Goal: Task Accomplishment & Management: Manage account settings

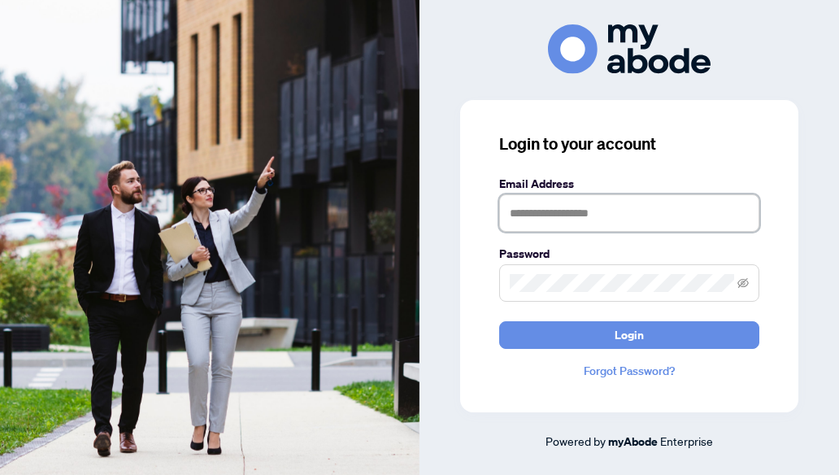
type input "**********"
click at [749, 284] on span at bounding box center [629, 282] width 260 height 37
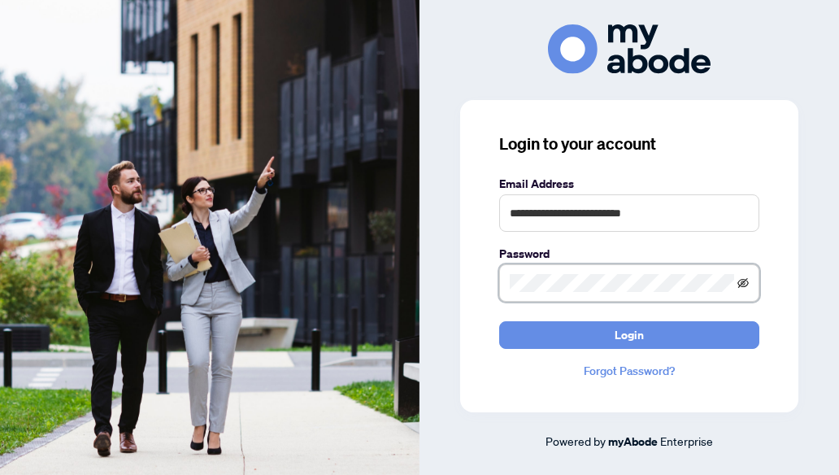
click at [744, 279] on icon "eye-invisible" at bounding box center [742, 282] width 11 height 11
click at [603, 370] on link "Forgot Password?" at bounding box center [629, 371] width 260 height 18
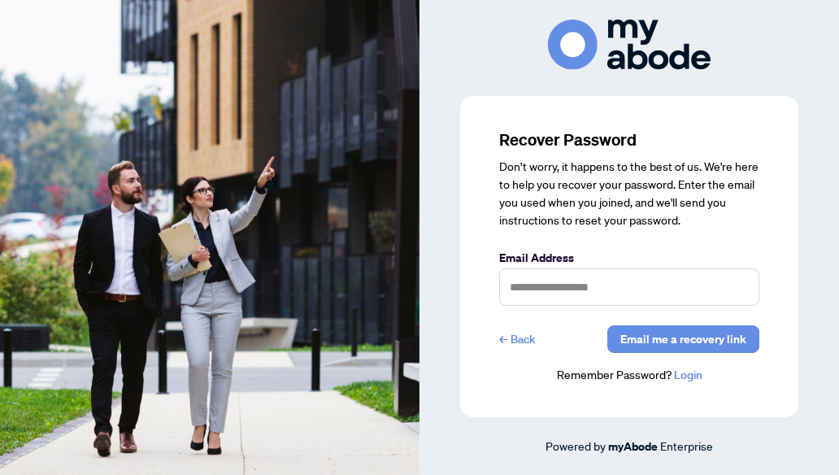
click at [517, 343] on link "← Back" at bounding box center [517, 339] width 37 height 28
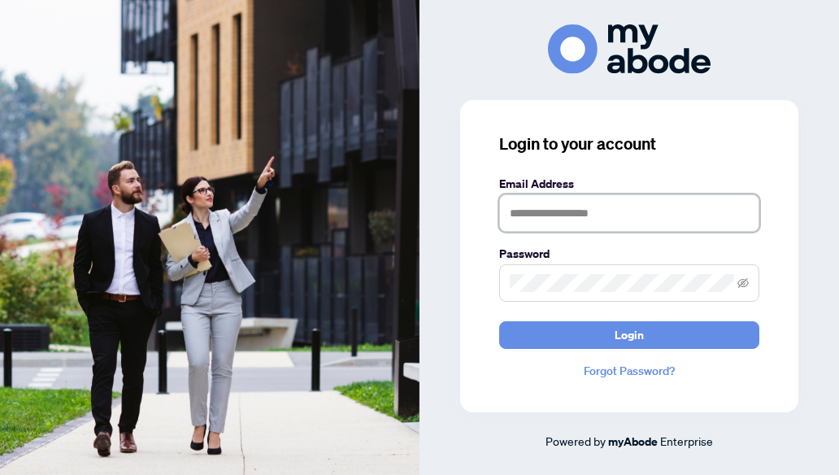
type input "**********"
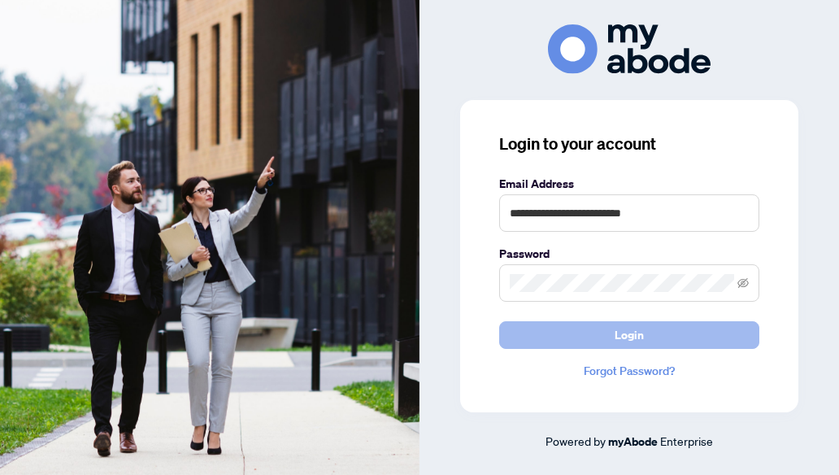
click at [616, 337] on span "Login" at bounding box center [628, 335] width 29 height 26
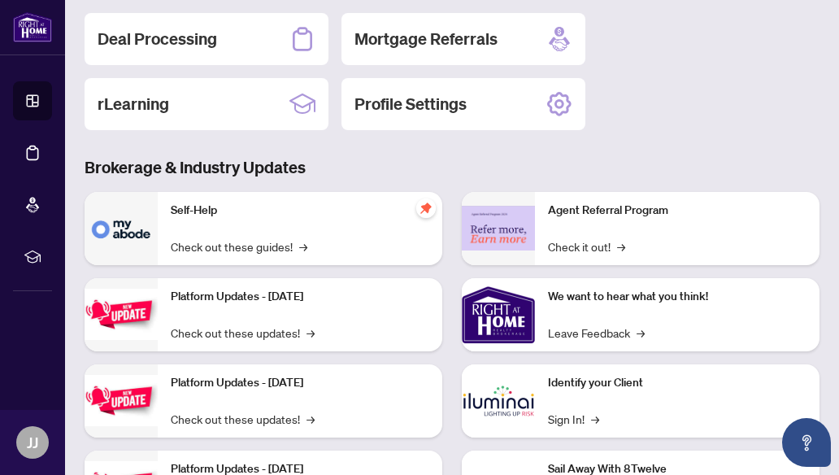
scroll to position [163, 0]
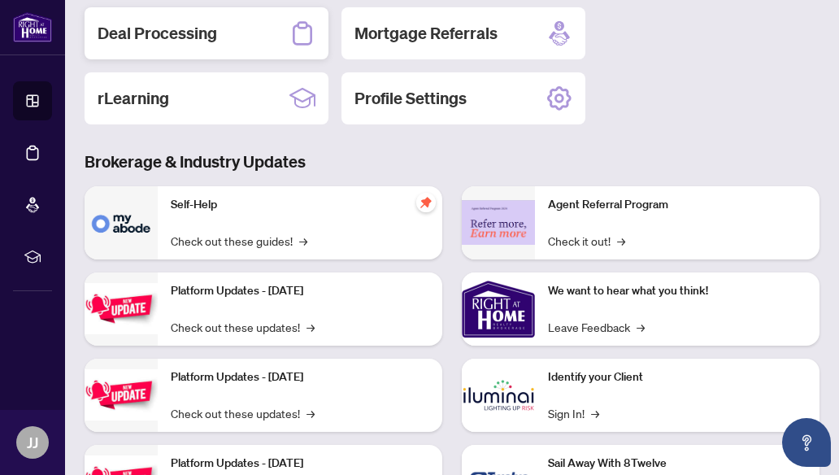
click at [212, 28] on h2 "Deal Processing" at bounding box center [157, 33] width 119 height 23
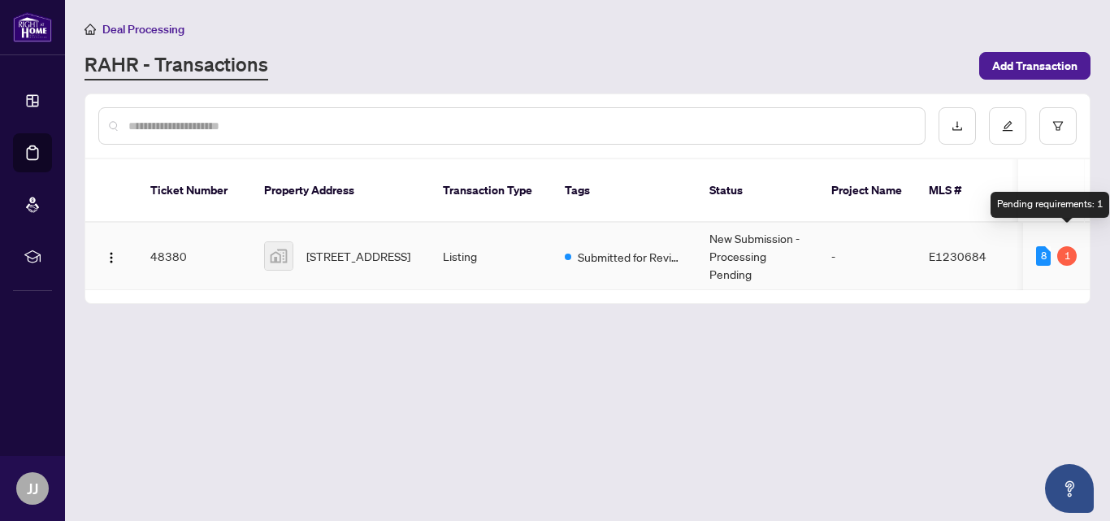
click at [838, 246] on div "1" at bounding box center [1067, 256] width 20 height 20
click at [106, 251] on img "button" at bounding box center [111, 257] width 13 height 13
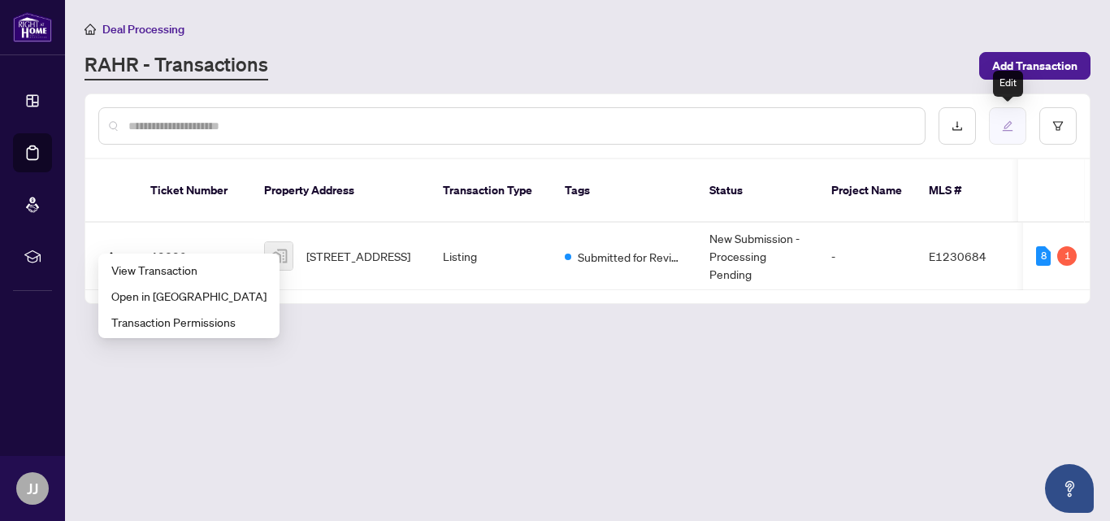
click at [838, 130] on icon "edit" at bounding box center [1008, 126] width 11 height 11
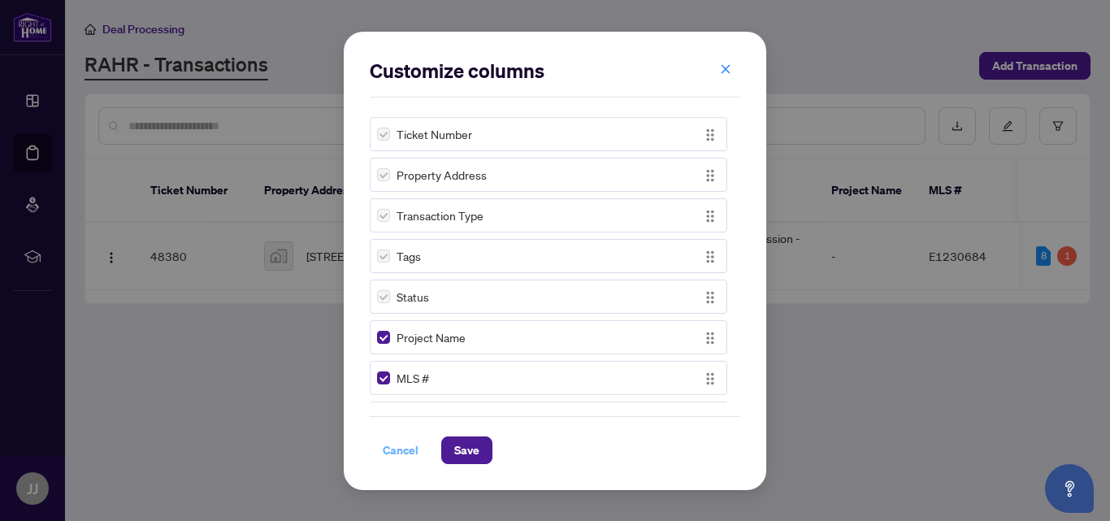
click at [397, 446] on span "Cancel" at bounding box center [401, 450] width 36 height 26
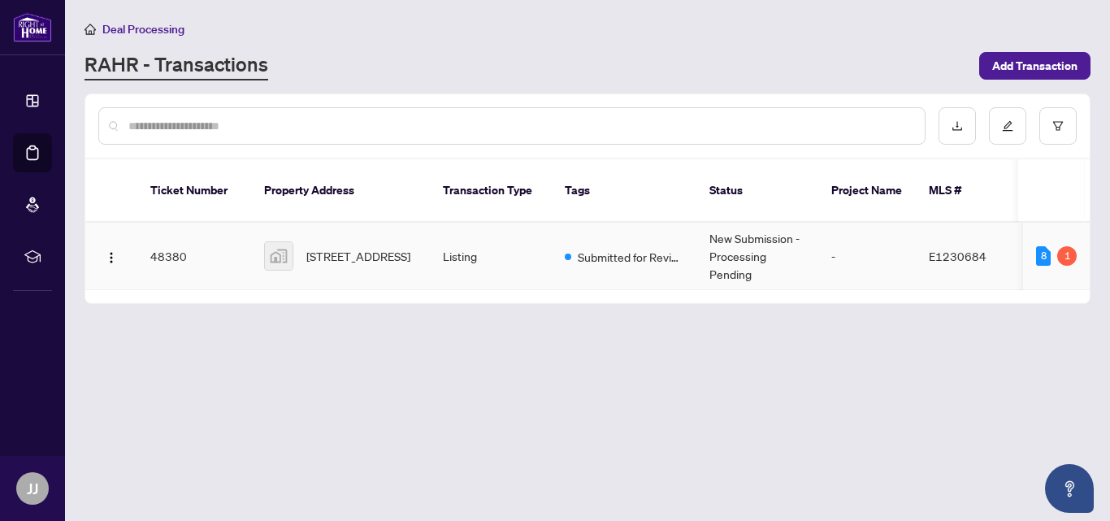
click at [275, 242] on img at bounding box center [279, 256] width 28 height 28
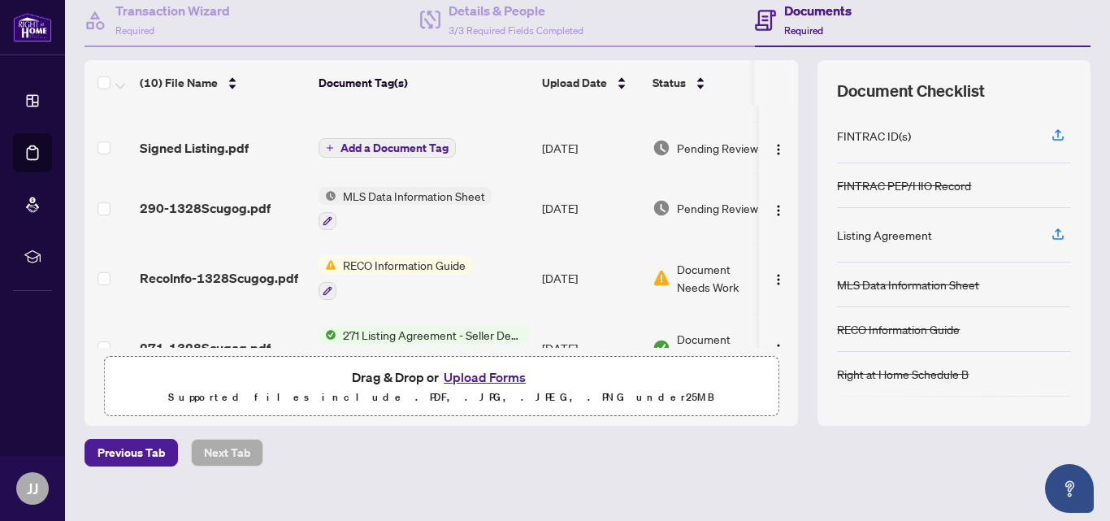
scroll to position [370, 0]
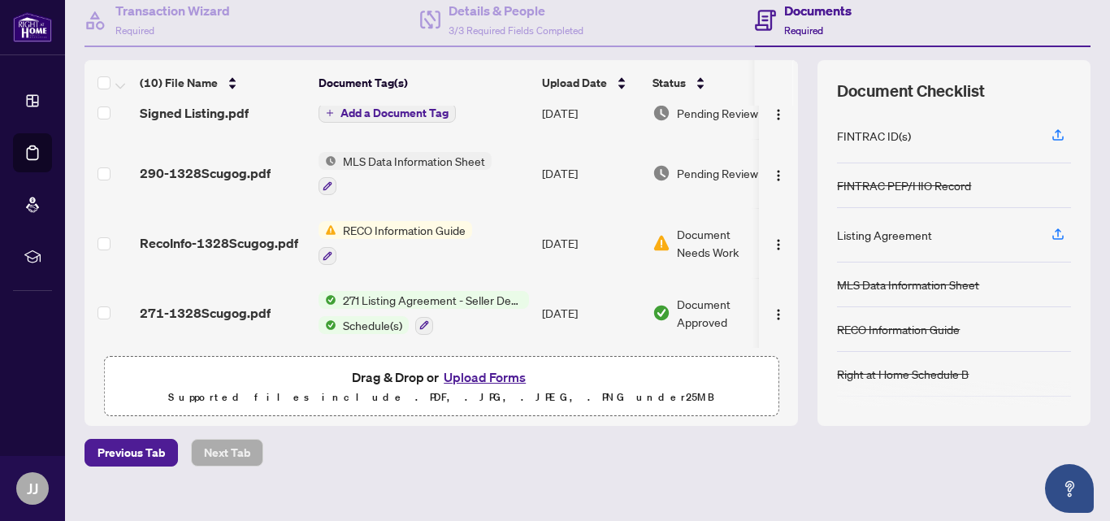
click at [697, 241] on span "Document Needs Work" at bounding box center [719, 243] width 85 height 36
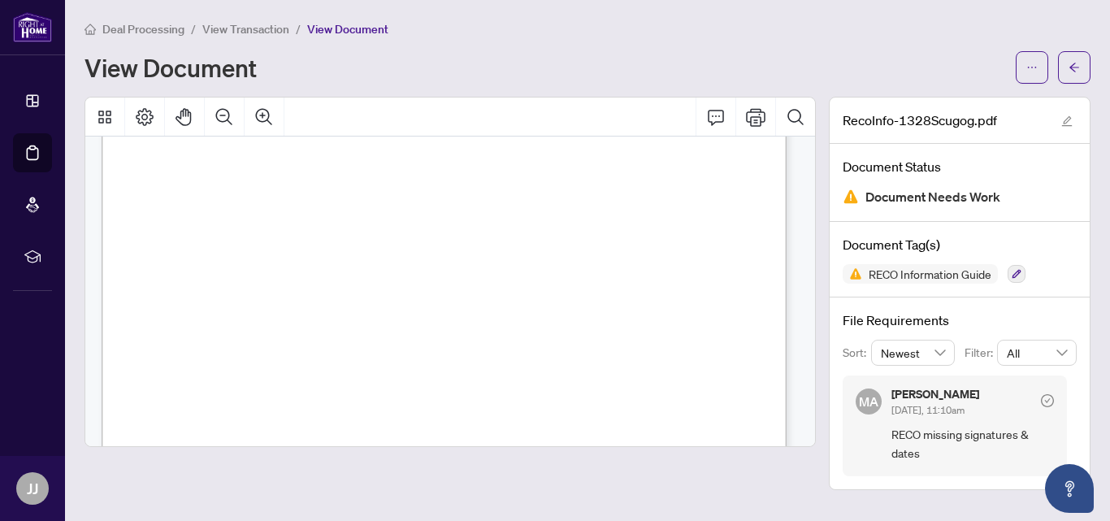
scroll to position [10890, 0]
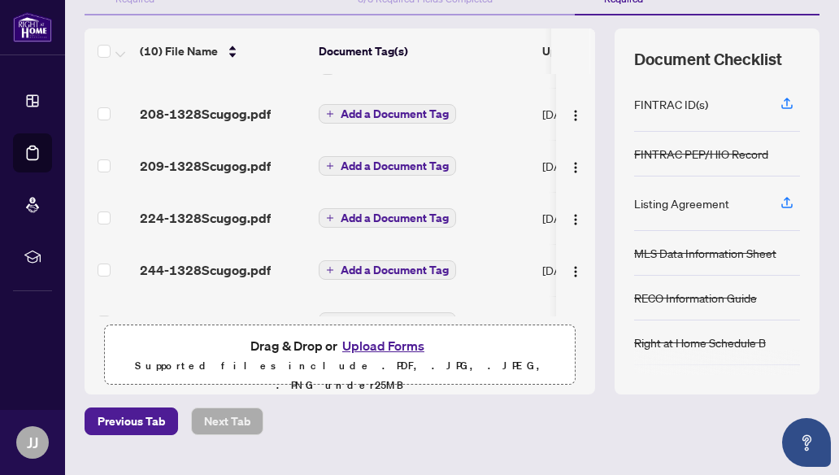
scroll to position [167, 0]
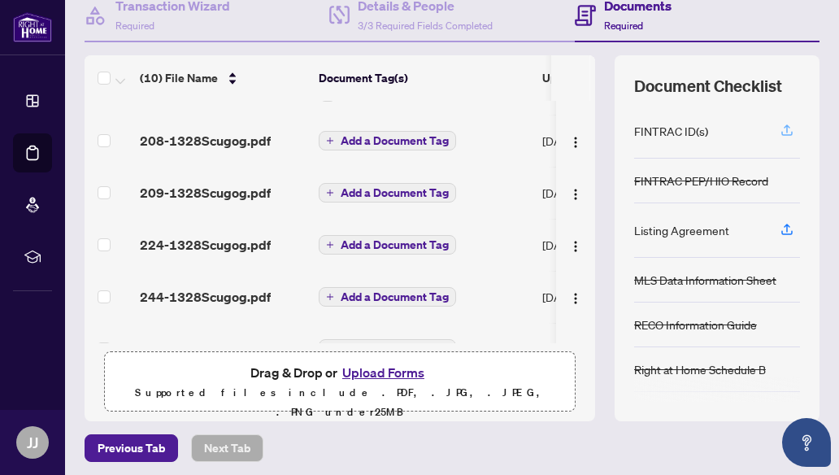
click at [779, 132] on icon "button" at bounding box center [786, 130] width 15 height 15
click at [779, 131] on icon "button" at bounding box center [786, 130] width 15 height 15
click at [783, 128] on icon "button" at bounding box center [786, 128] width 7 height 8
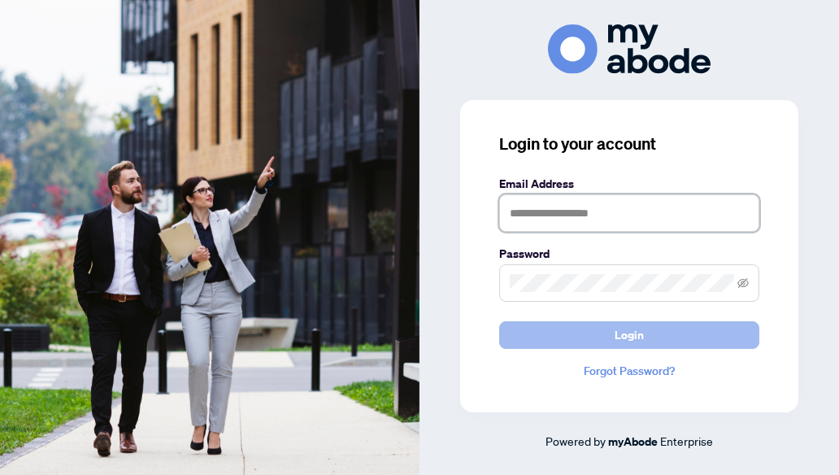
type input "**********"
click at [553, 324] on button "Login" at bounding box center [629, 335] width 260 height 28
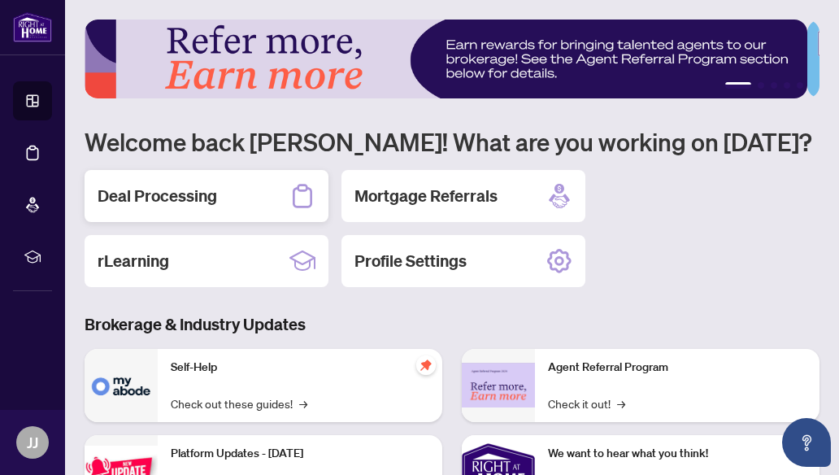
click at [234, 199] on div "Deal Processing" at bounding box center [207, 196] width 244 height 52
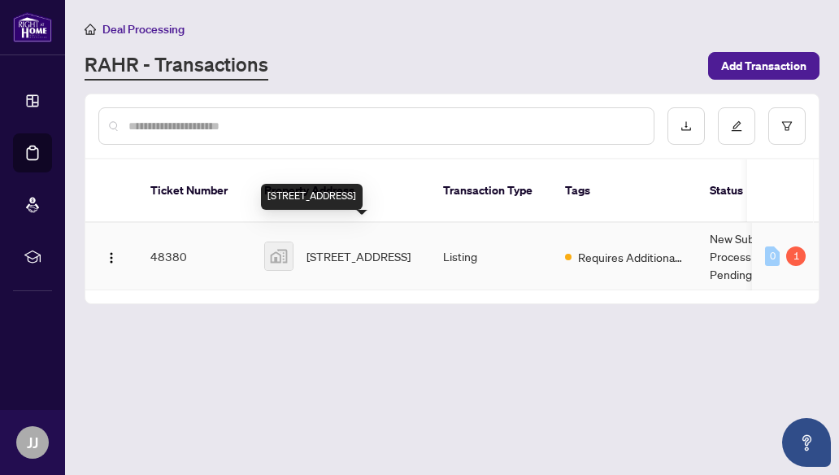
click at [315, 247] on span "[STREET_ADDRESS]" at bounding box center [358, 256] width 104 height 18
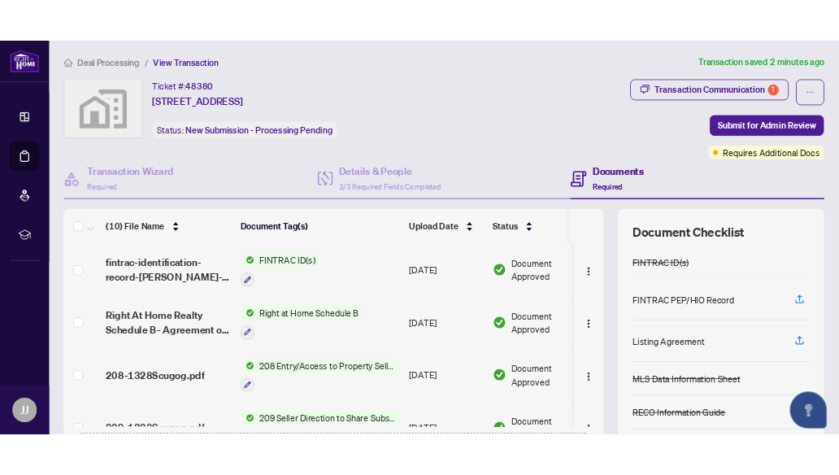
scroll to position [81, 0]
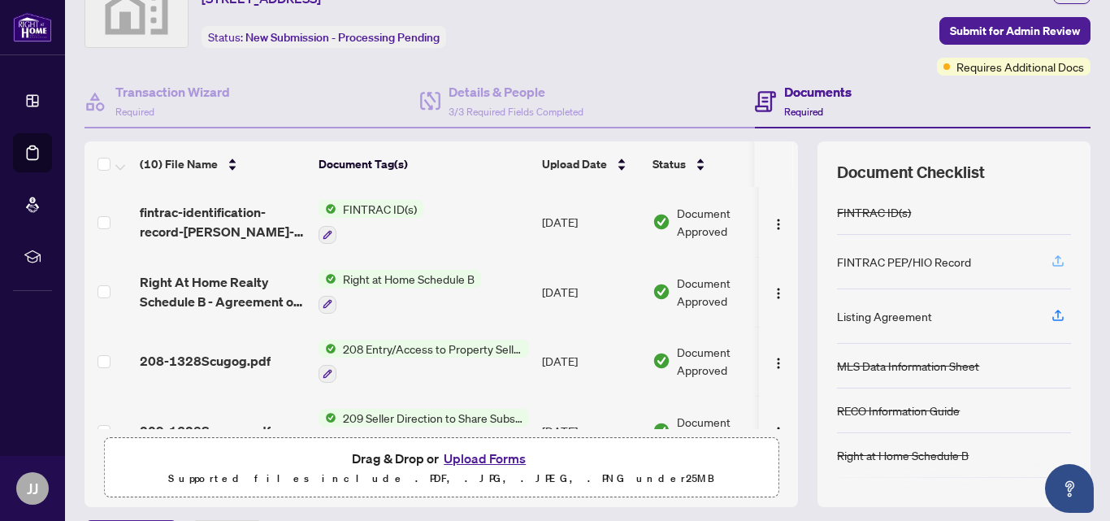
click at [838, 265] on icon "button" at bounding box center [1057, 264] width 11 height 4
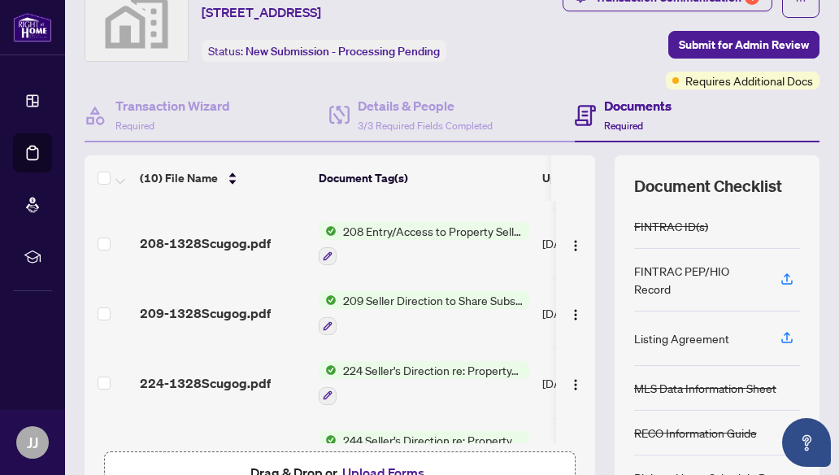
scroll to position [0, 0]
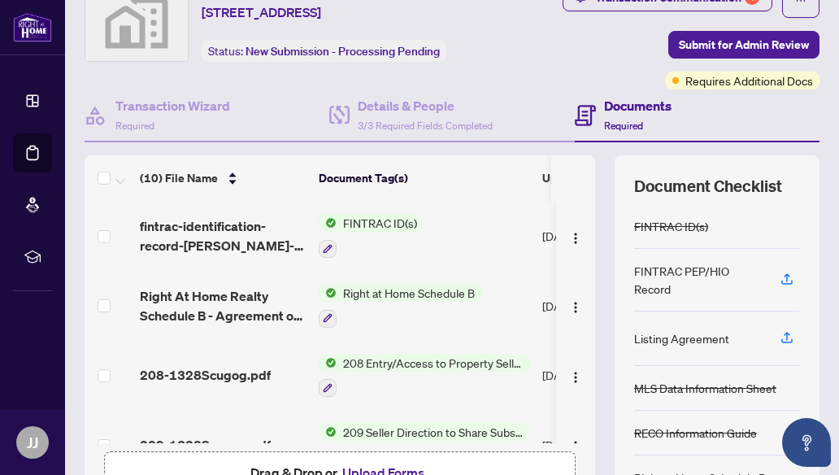
click at [388, 223] on span "FINTRAC ID(s)" at bounding box center [379, 223] width 87 height 18
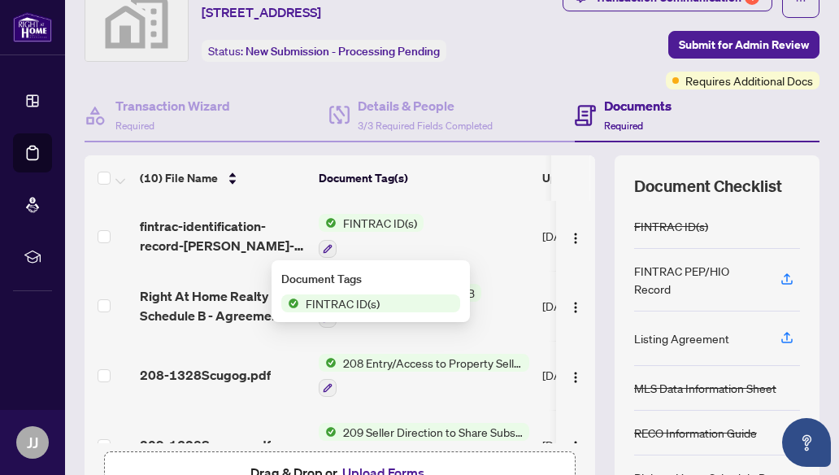
click at [489, 222] on td "FINTRAC ID(s)" at bounding box center [423, 236] width 223 height 70
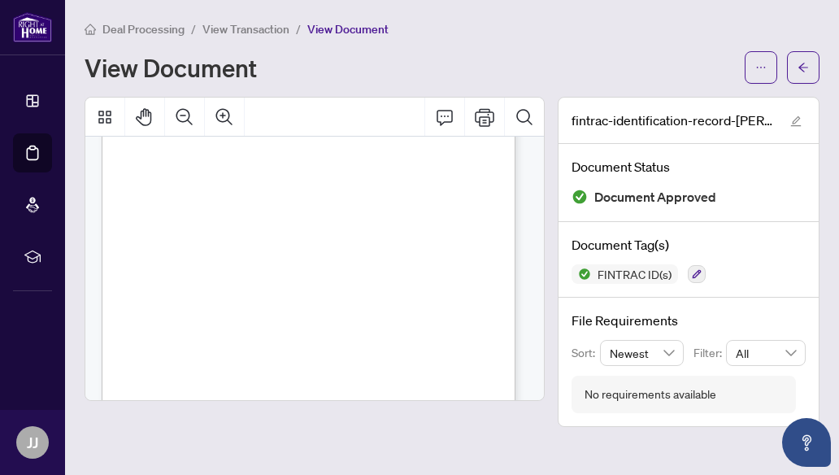
scroll to position [3598, 0]
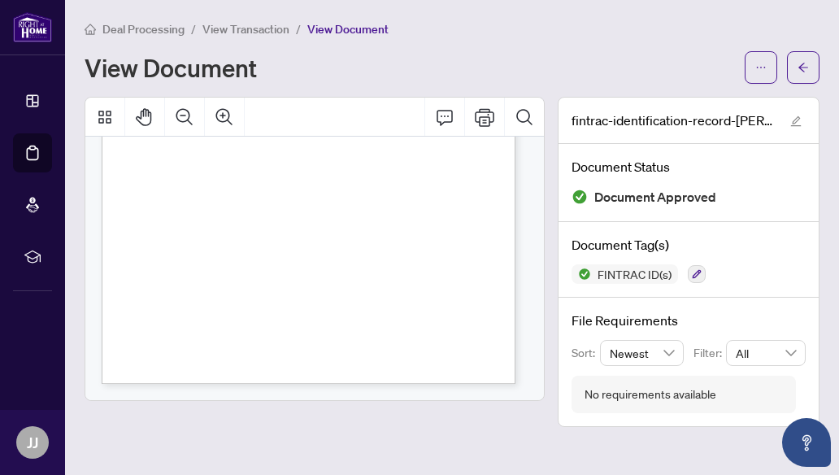
click at [730, 267] on div "FINTRAC ID(s)" at bounding box center [688, 274] width 234 height 20
click at [620, 272] on span "FINTRAC ID(s)" at bounding box center [634, 273] width 87 height 11
click at [588, 51] on div "View Document" at bounding box center [452, 67] width 735 height 33
click at [802, 64] on icon "arrow-left" at bounding box center [803, 67] width 10 height 9
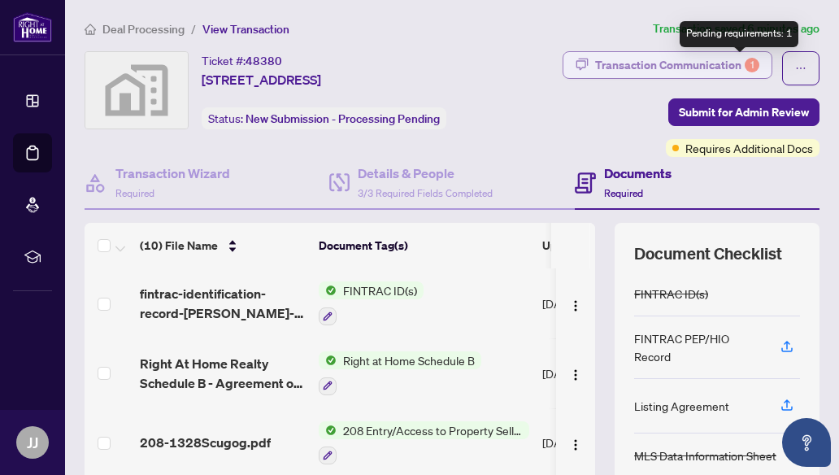
click at [744, 63] on div "1" at bounding box center [751, 65] width 15 height 15
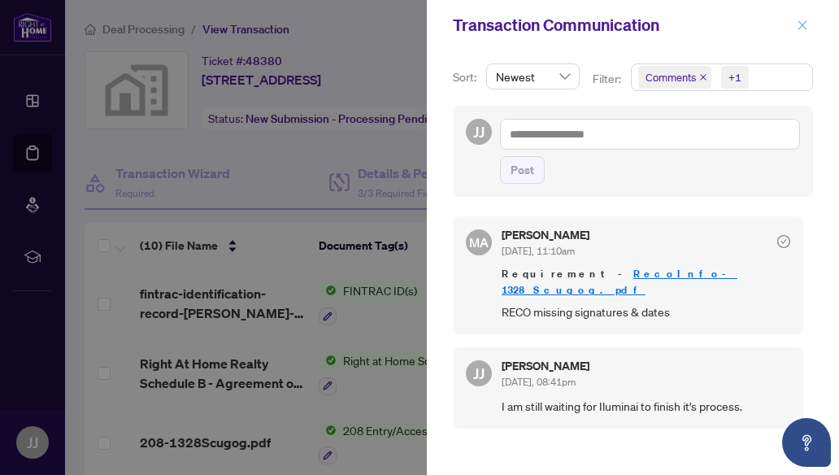
click at [796, 24] on icon "close" at bounding box center [801, 25] width 11 height 11
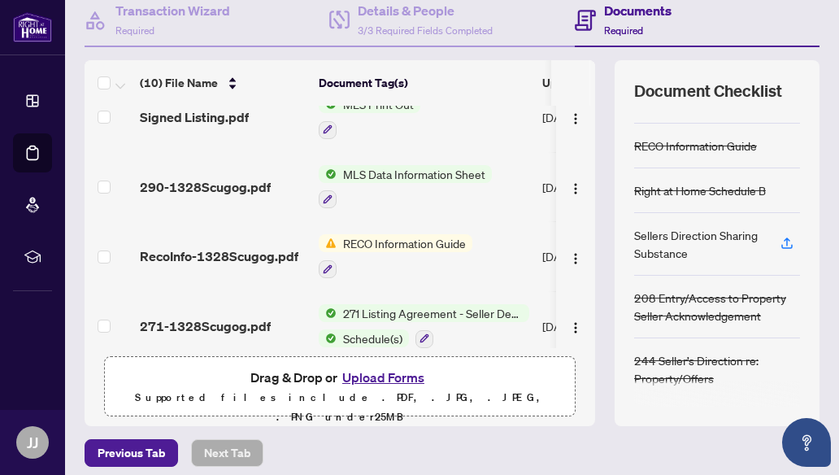
scroll to position [457, 0]
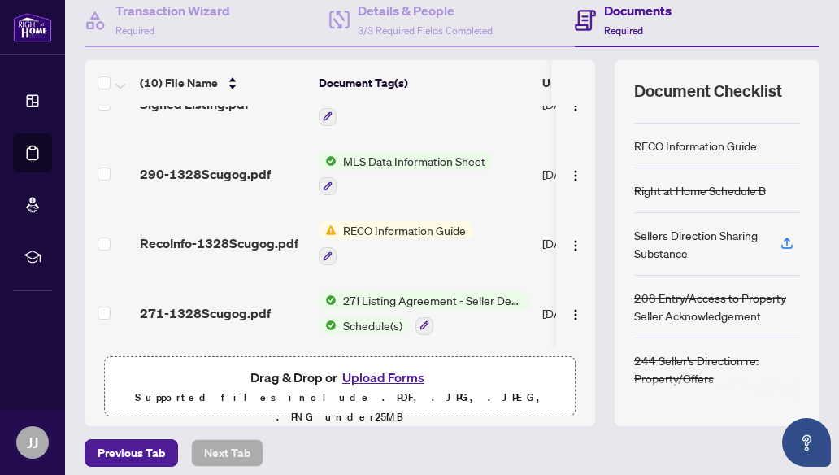
click at [258, 303] on span "271-1328Scugog.pdf" at bounding box center [205, 313] width 131 height 20
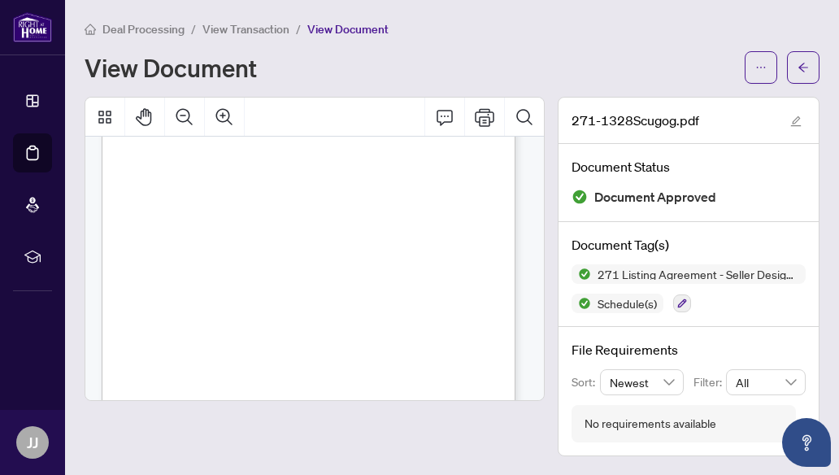
scroll to position [2500, 0]
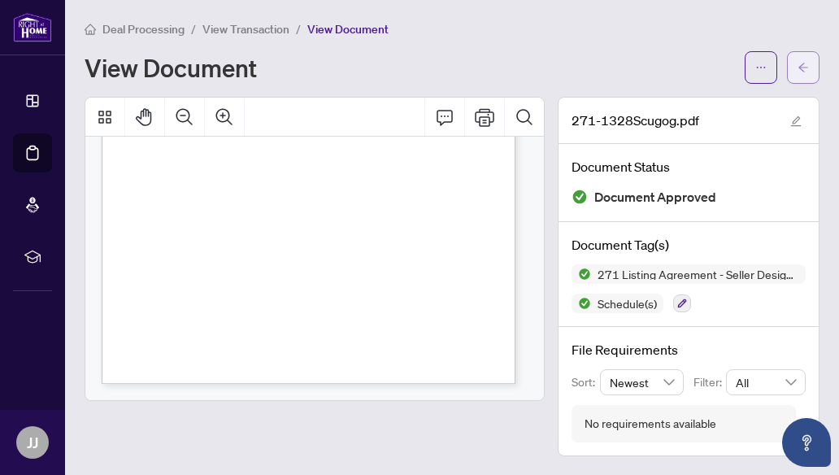
click at [808, 58] on span "button" at bounding box center [802, 67] width 11 height 26
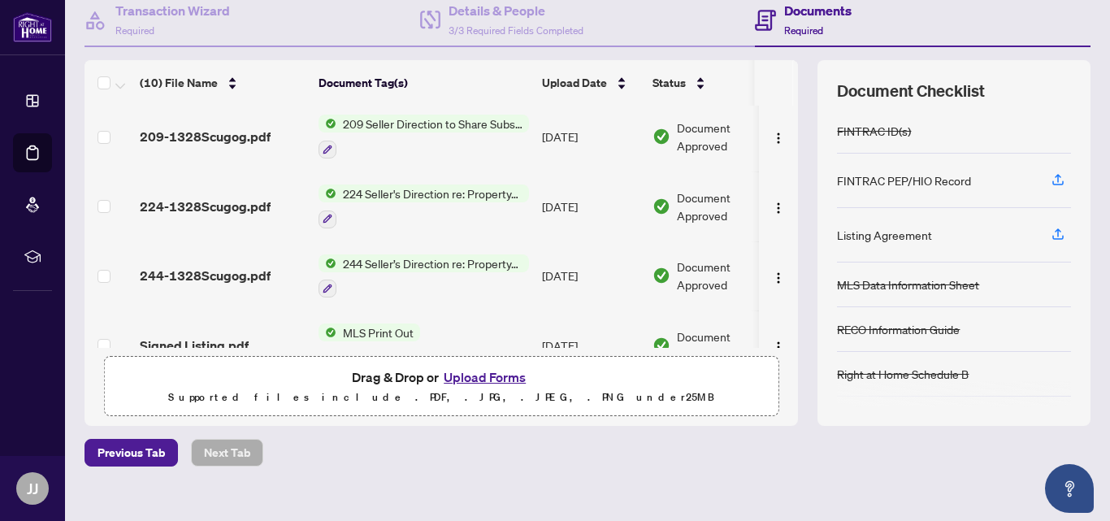
scroll to position [294, 0]
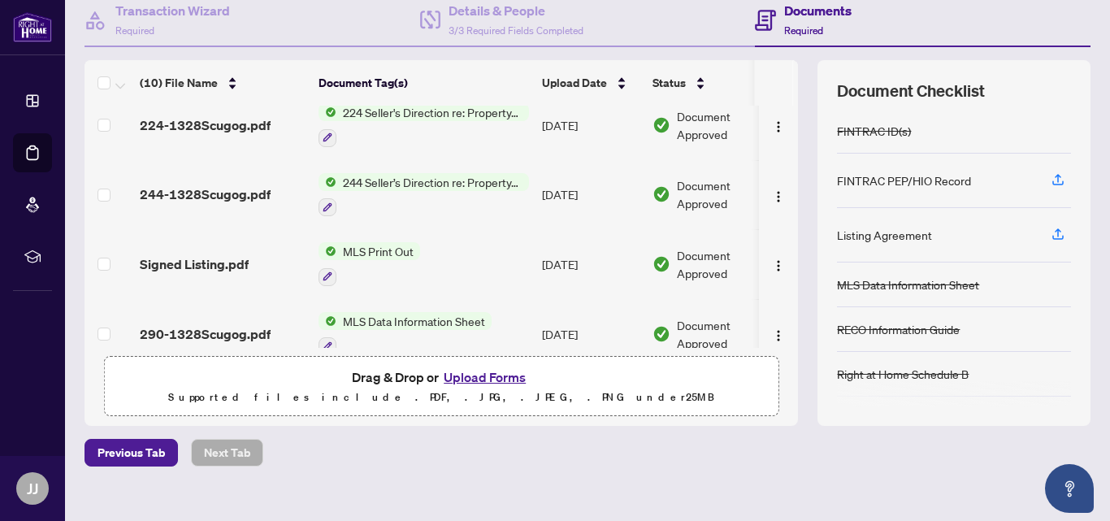
click at [401, 258] on div "MLS Print Out" at bounding box center [370, 264] width 102 height 44
click at [245, 260] on span "Signed Listing.pdf" at bounding box center [194, 264] width 109 height 20
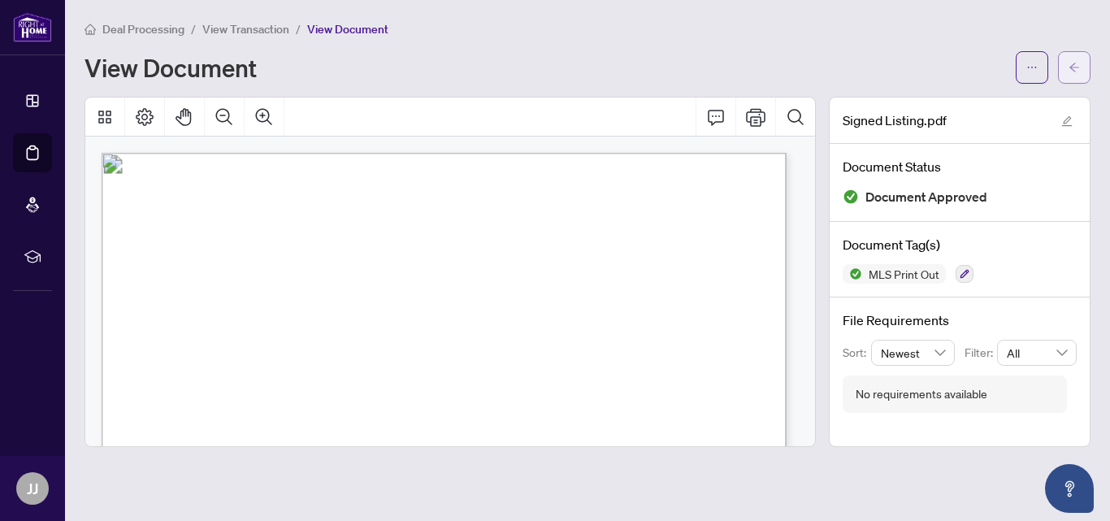
click at [838, 57] on button "button" at bounding box center [1074, 67] width 33 height 33
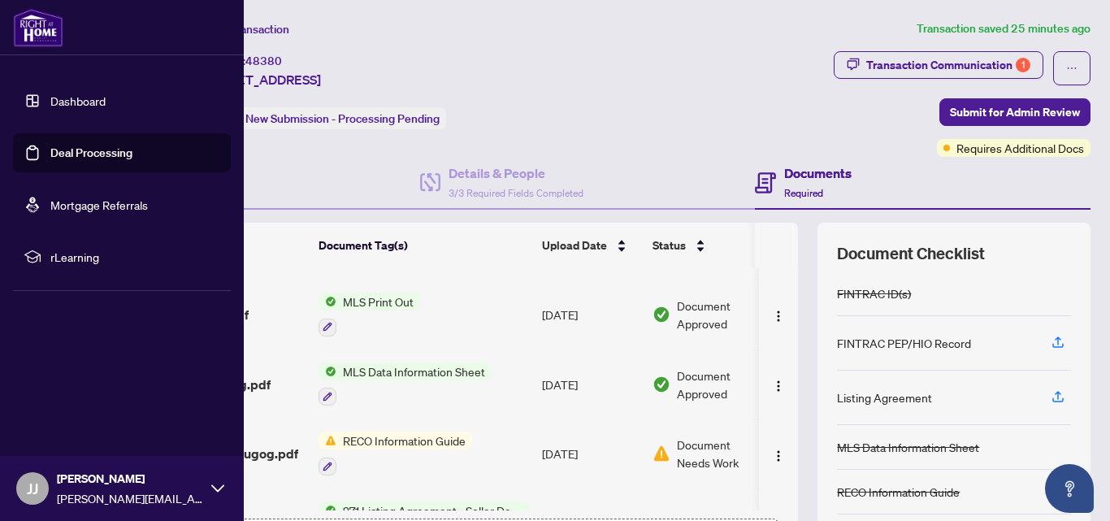
click at [50, 106] on link "Dashboard" at bounding box center [77, 100] width 55 height 15
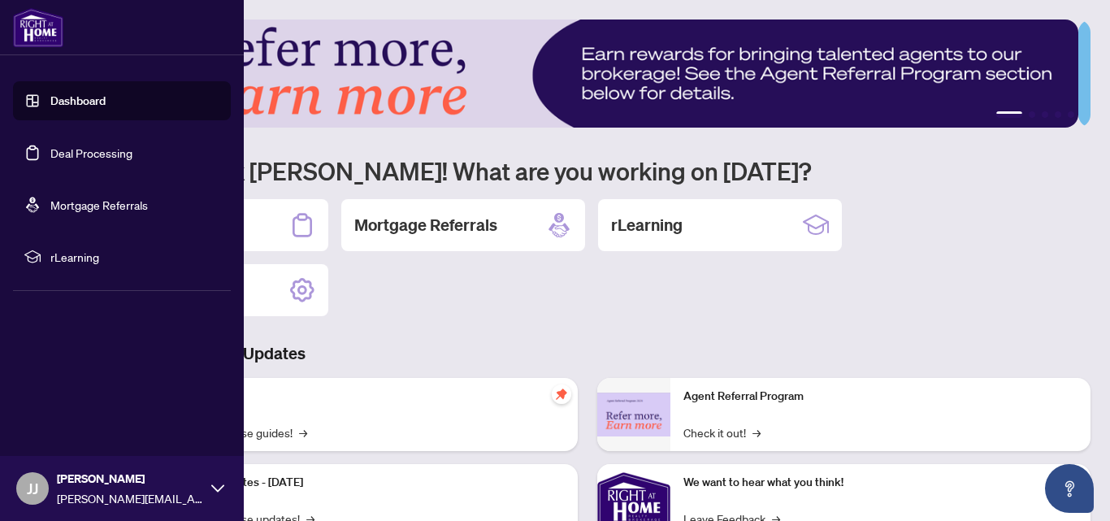
click at [20, 474] on span "JJ" at bounding box center [32, 488] width 33 height 33
click at [53, 393] on span "Logout" at bounding box center [65, 392] width 37 height 26
